Goal: Information Seeking & Learning: Learn about a topic

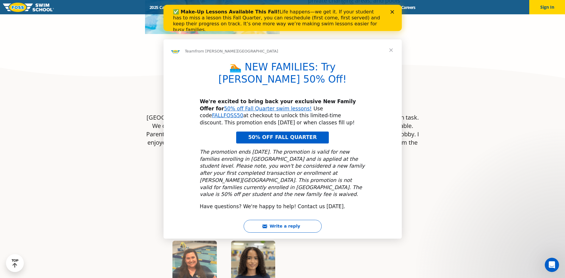
scroll to position [447, 0]
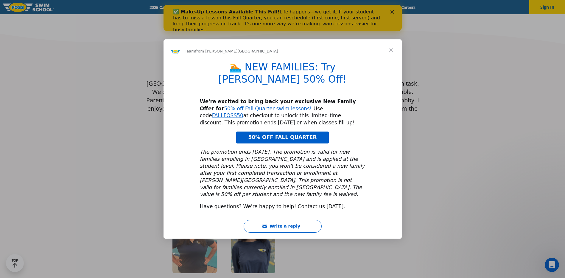
click at [389, 61] on span "Close" at bounding box center [390, 49] width 21 height 21
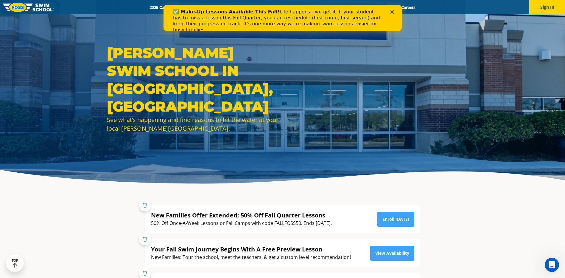
scroll to position [0, 0]
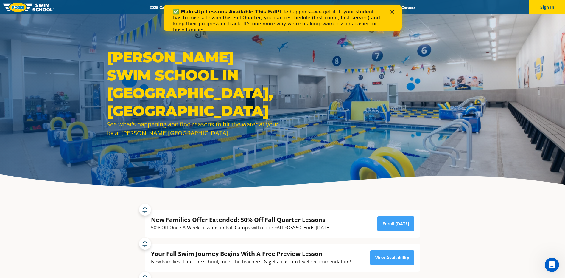
click at [392, 13] on polygon "Close" at bounding box center [392, 12] width 4 height 4
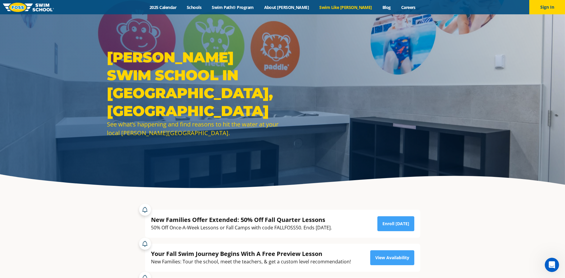
click at [321, 8] on link "Swim Like [PERSON_NAME]" at bounding box center [345, 7] width 63 height 6
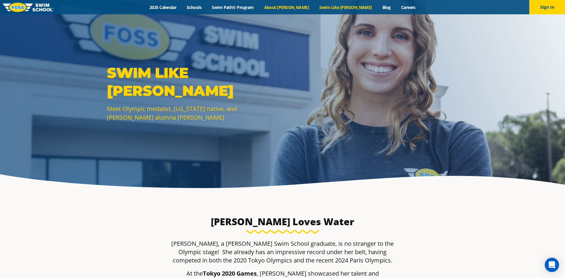
click at [301, 9] on link "About [PERSON_NAME]" at bounding box center [286, 7] width 55 height 6
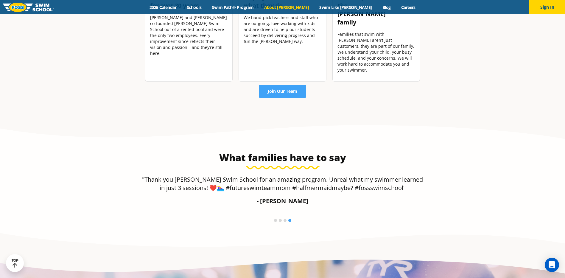
scroll to position [812, 0]
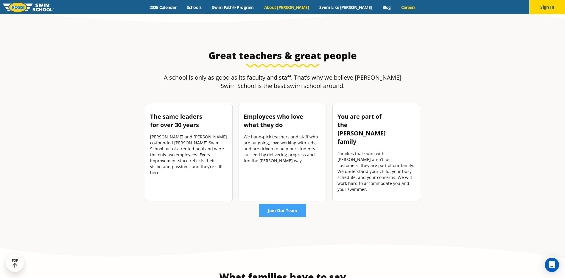
click at [396, 6] on link "Careers" at bounding box center [408, 7] width 25 height 6
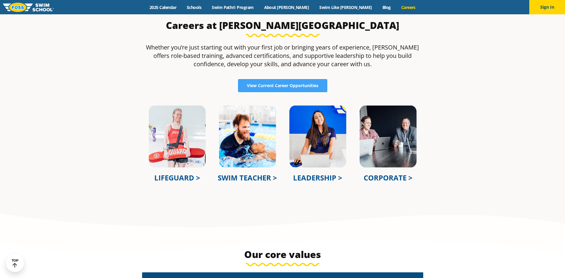
scroll to position [208, 0]
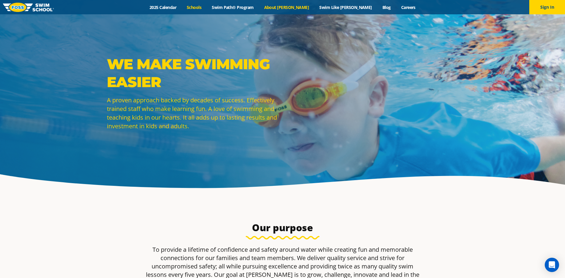
click at [207, 9] on link "Schools" at bounding box center [194, 7] width 25 height 6
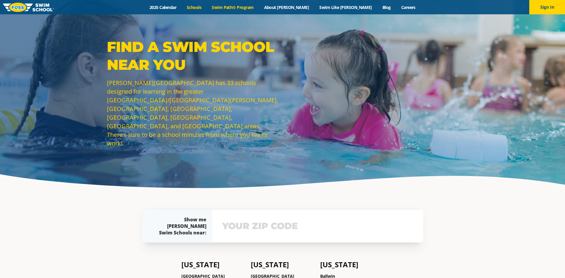
click at [256, 5] on link "Swim Path® Program" at bounding box center [233, 7] width 52 height 6
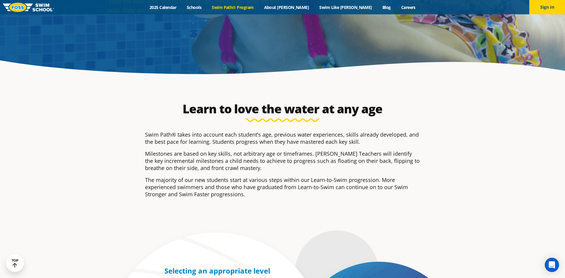
scroll to position [30, 0]
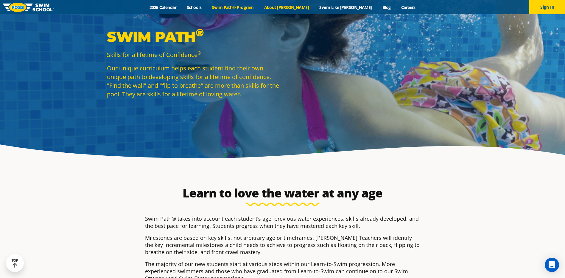
click at [287, 10] on link "About [PERSON_NAME]" at bounding box center [286, 7] width 55 height 6
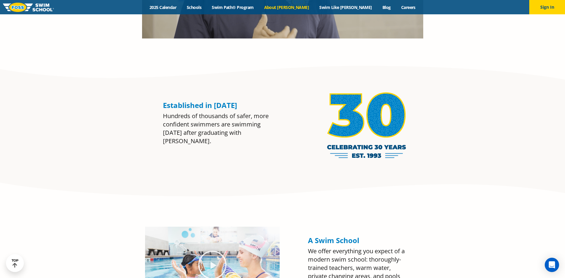
scroll to position [286, 0]
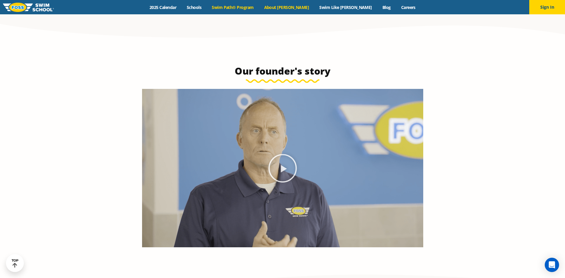
click at [254, 6] on link "Swim Path® Program" at bounding box center [233, 7] width 52 height 6
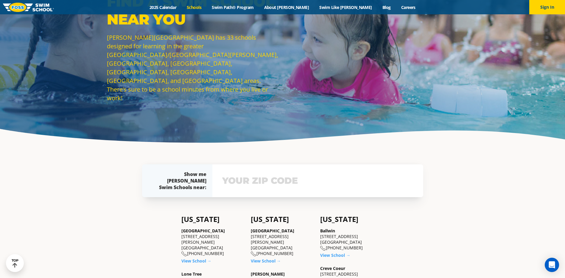
scroll to position [30, 0]
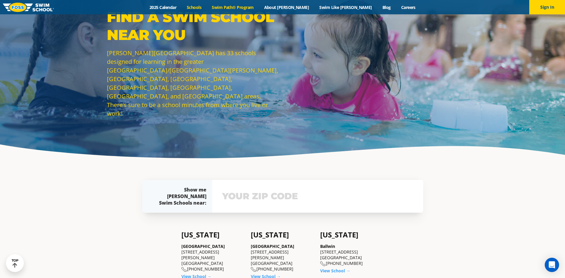
click at [250, 10] on link "Swim Path® Program" at bounding box center [233, 7] width 52 height 6
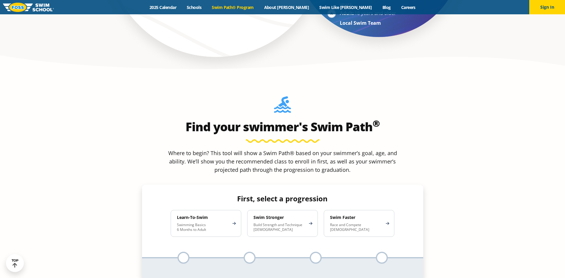
scroll to position [506, 0]
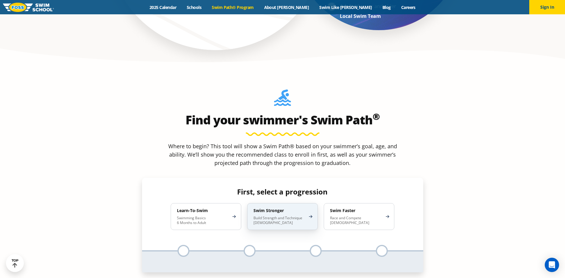
click at [275, 215] on p "Build Strength and Technique 5-13 Years Old" at bounding box center [279, 220] width 52 height 10
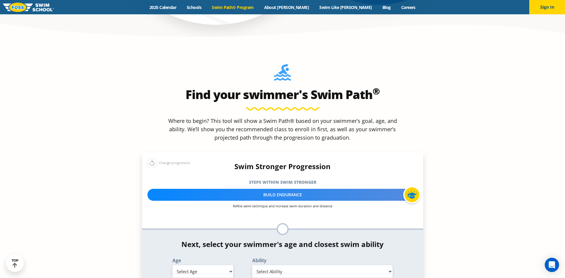
scroll to position [625, 0]
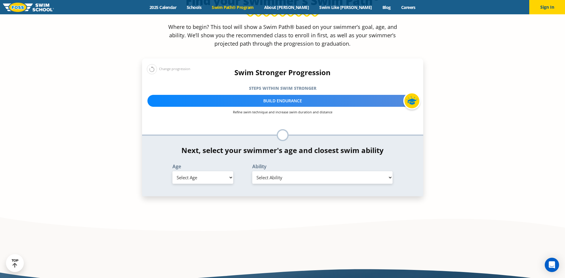
click at [314, 95] on div "Build Endurance" at bounding box center [282, 101] width 270 height 12
click at [414, 92] on div at bounding box center [411, 100] width 17 height 17
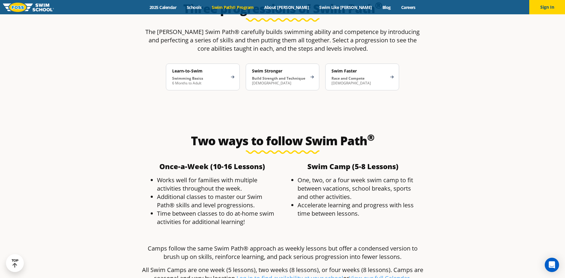
scroll to position [1221, 0]
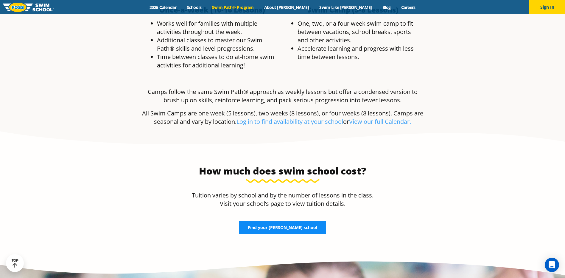
click at [287, 221] on link "Find your FOSS school" at bounding box center [282, 227] width 87 height 13
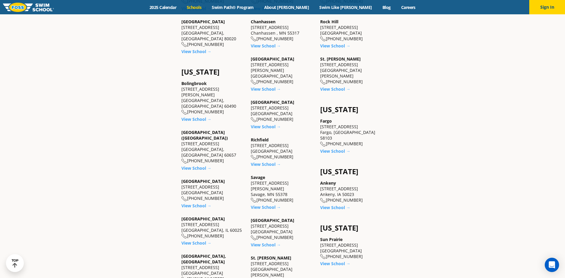
scroll to position [387, 0]
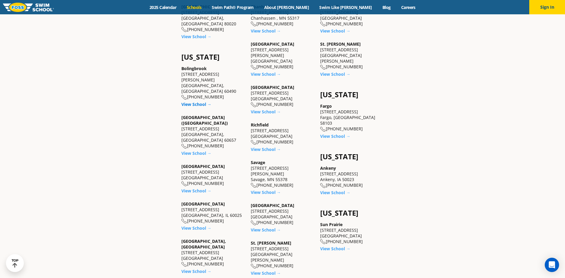
click at [194, 101] on link "View School →" at bounding box center [196, 104] width 30 height 6
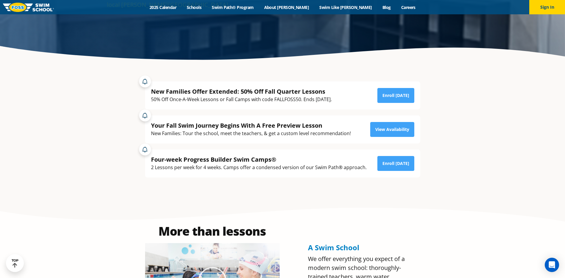
scroll to position [127, 0]
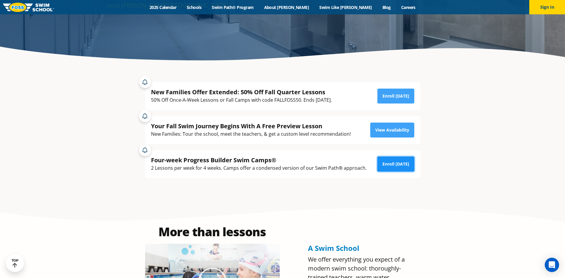
click at [393, 165] on link "Enroll [DATE]" at bounding box center [395, 163] width 37 height 15
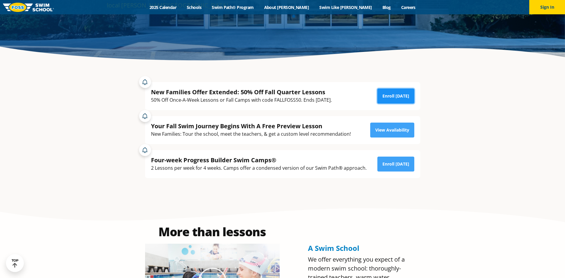
click at [397, 96] on link "Enroll Today" at bounding box center [395, 95] width 37 height 15
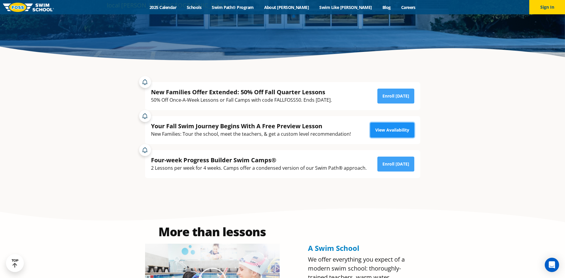
click at [401, 130] on link "View Availability" at bounding box center [392, 129] width 44 height 15
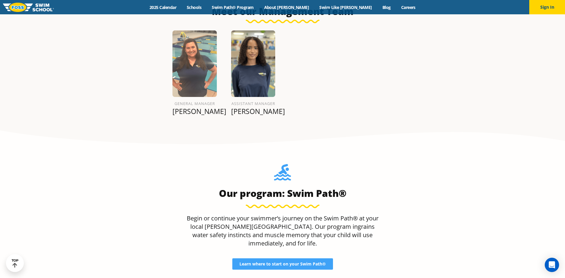
scroll to position [657, 0]
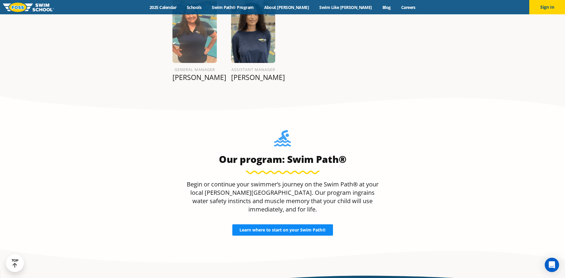
click at [293, 224] on link "Learn where to start on your Swim Path®" at bounding box center [282, 229] width 101 height 11
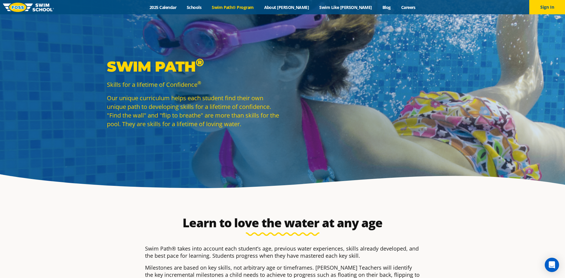
click at [303, 11] on div "Menu 2025 Calendar Schools Swim Path® Program About [PERSON_NAME] Swim Like [PE…" at bounding box center [282, 7] width 565 height 14
click at [303, 10] on link "About [PERSON_NAME]" at bounding box center [286, 7] width 55 height 6
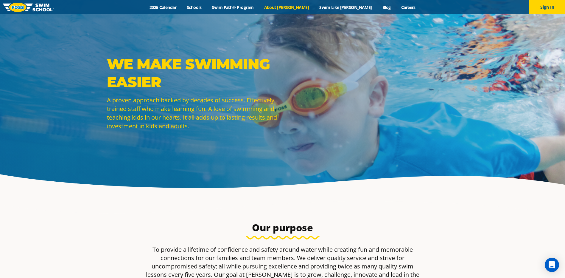
click at [304, 8] on link "About [PERSON_NAME]" at bounding box center [286, 7] width 55 height 6
